Goal: Information Seeking & Learning: Learn about a topic

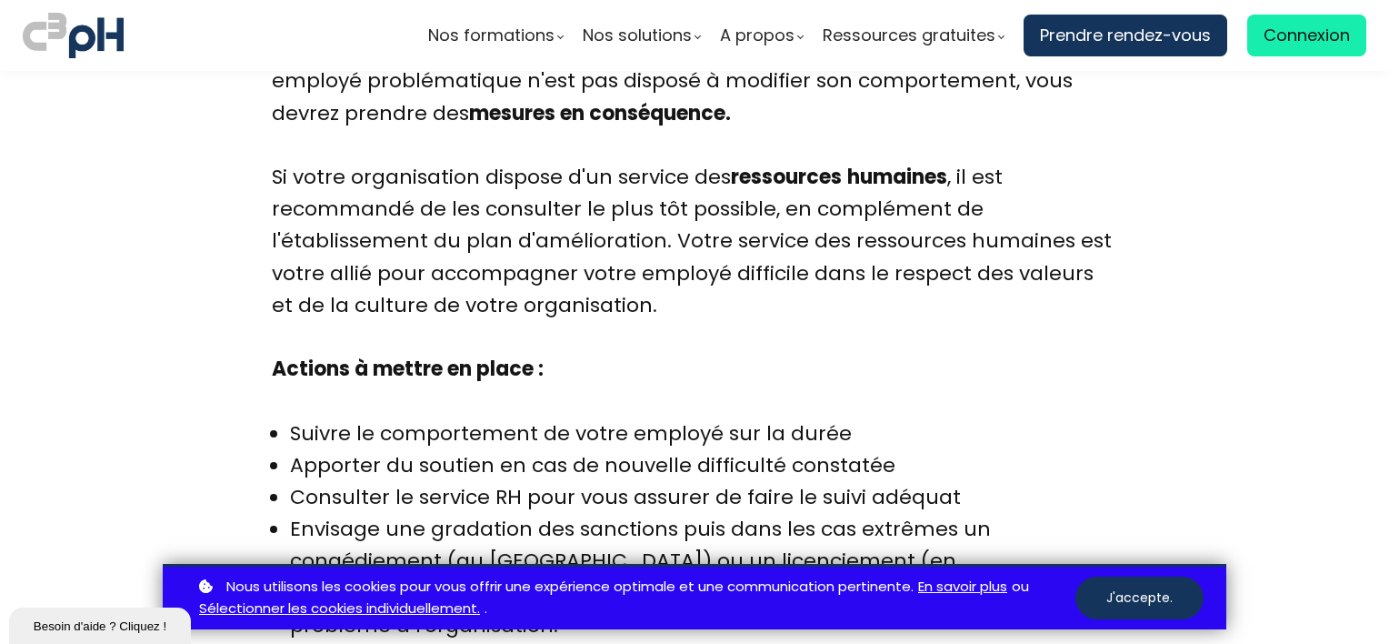
scroll to position [8545, 0]
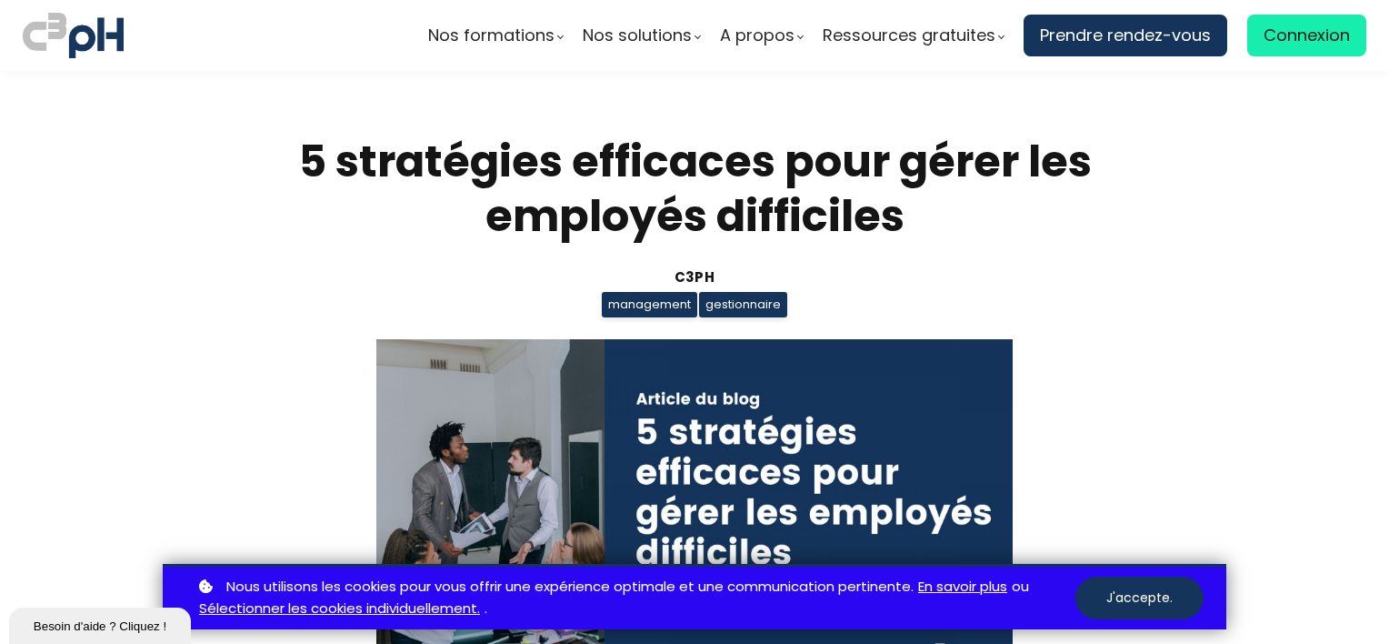
scroll to position [8545, 0]
